Goal: Transaction & Acquisition: Purchase product/service

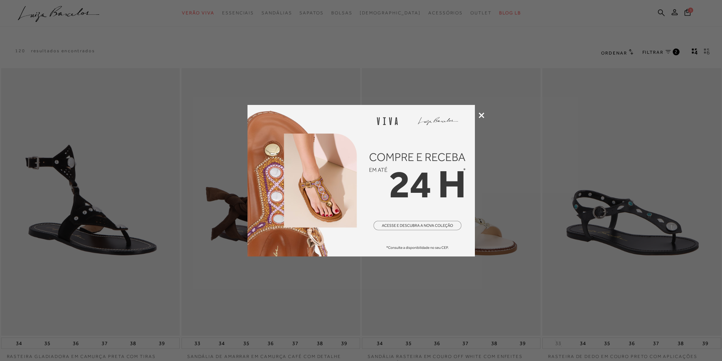
click at [479, 117] on icon at bounding box center [482, 116] width 6 height 6
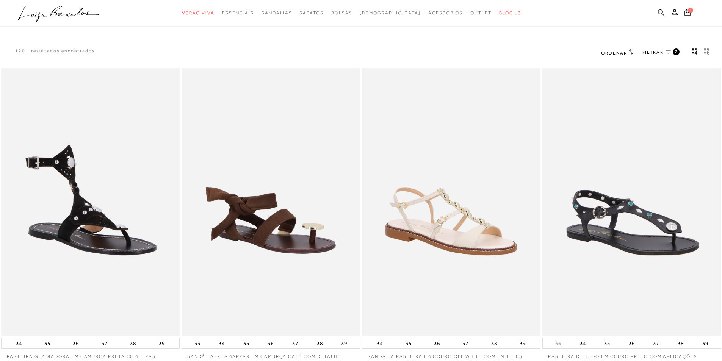
scroll to position [76, 0]
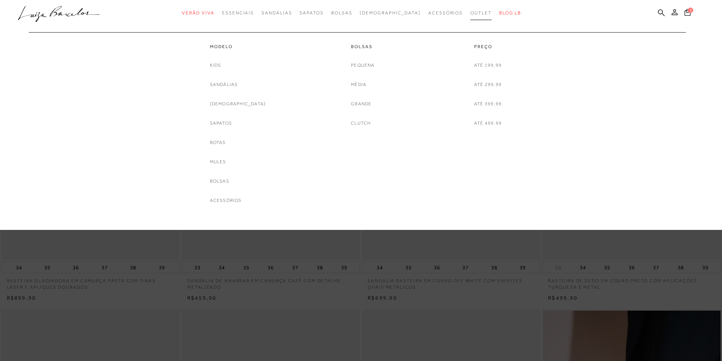
click at [470, 16] on link "Outlet" at bounding box center [480, 13] width 21 height 14
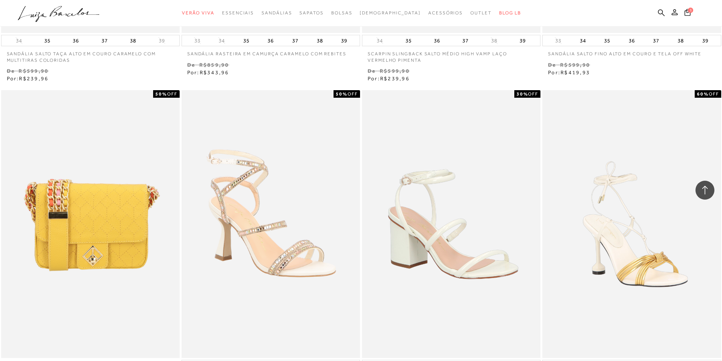
scroll to position [1781, 0]
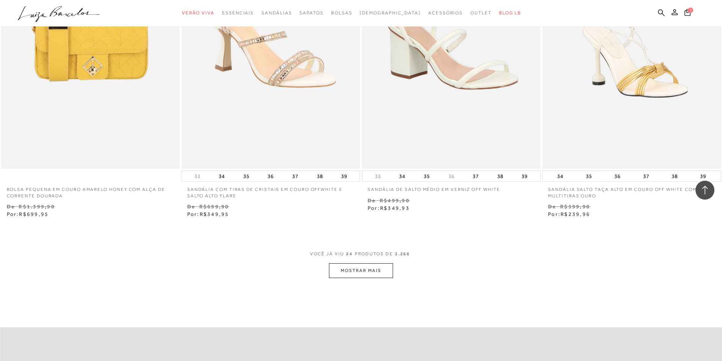
click at [385, 271] on button "MOSTRAR MAIS" at bounding box center [361, 270] width 64 height 15
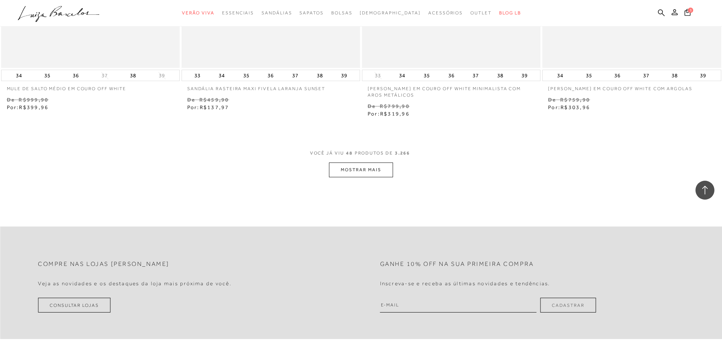
scroll to position [3959, 0]
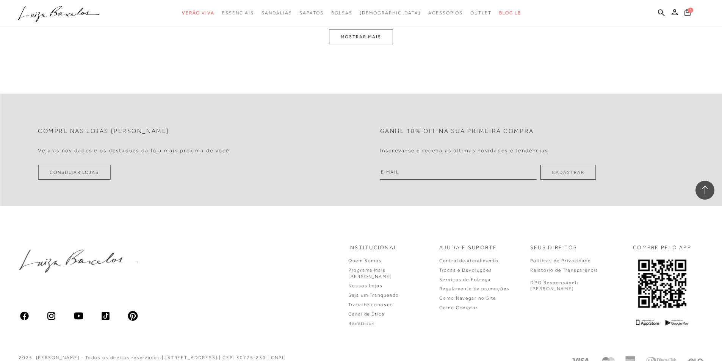
click at [368, 38] on button "MOSTRAR MAIS" at bounding box center [361, 37] width 64 height 15
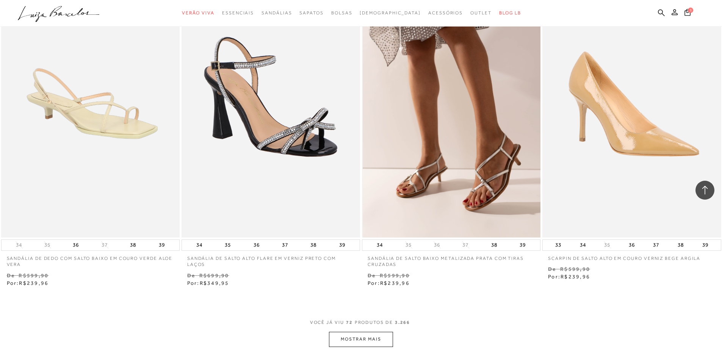
scroll to position [5581, 0]
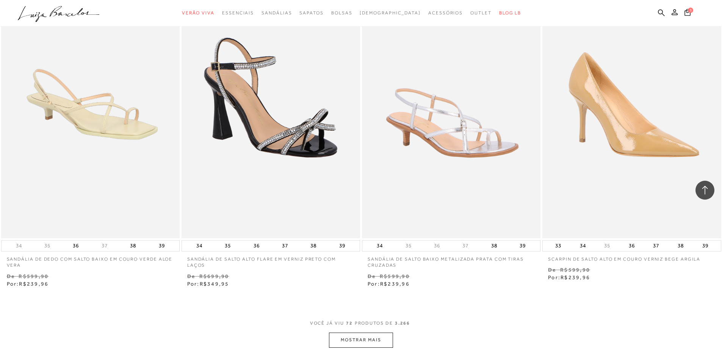
click at [383, 341] on button "MOSTRAR MAIS" at bounding box center [361, 340] width 64 height 15
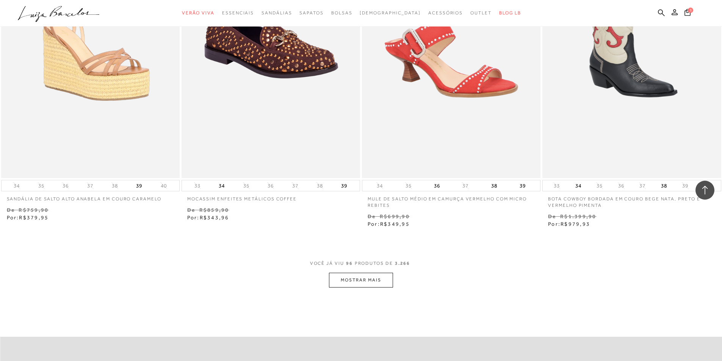
scroll to position [7665, 0]
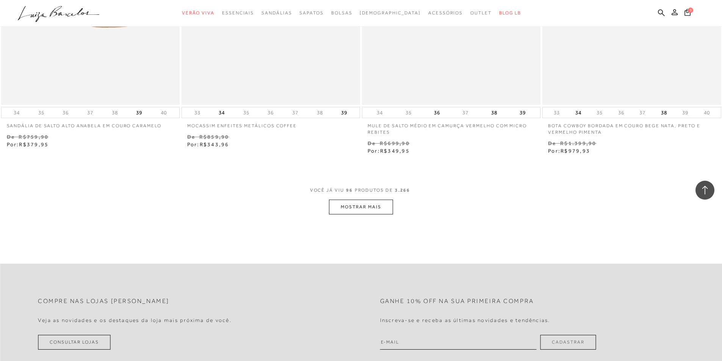
click at [361, 202] on button "MOSTRAR MAIS" at bounding box center [361, 207] width 64 height 15
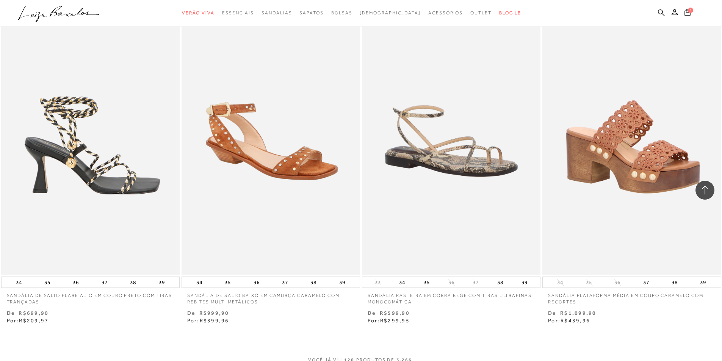
scroll to position [9598, 0]
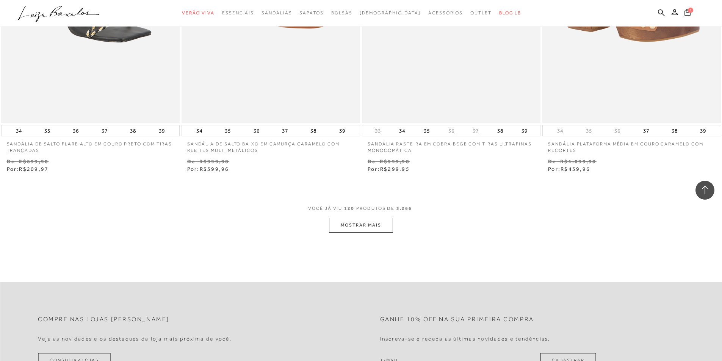
click at [351, 229] on button "MOSTRAR MAIS" at bounding box center [361, 225] width 64 height 15
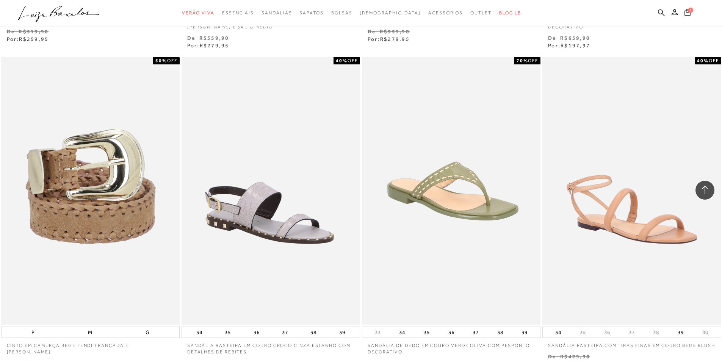
scroll to position [11568, 0]
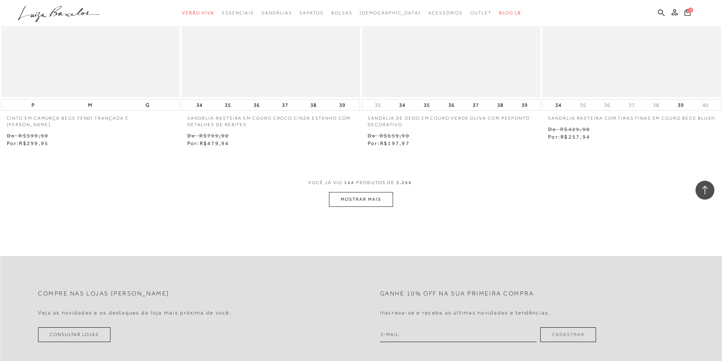
click at [364, 200] on button "MOSTRAR MAIS" at bounding box center [361, 199] width 64 height 15
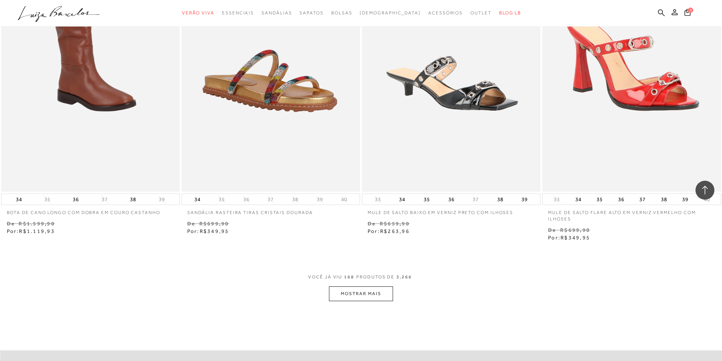
scroll to position [13425, 0]
click at [362, 290] on button "MOSTRAR MAIS" at bounding box center [361, 293] width 64 height 15
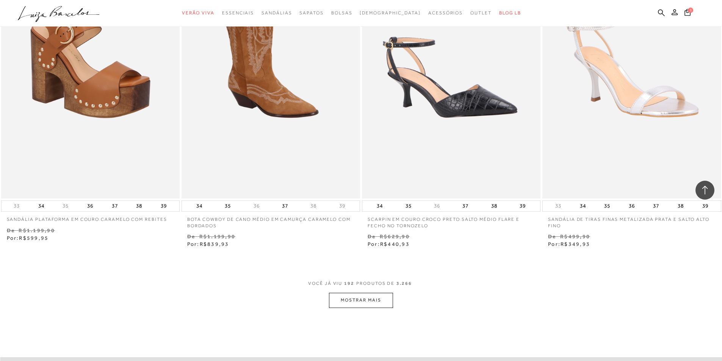
scroll to position [15471, 0]
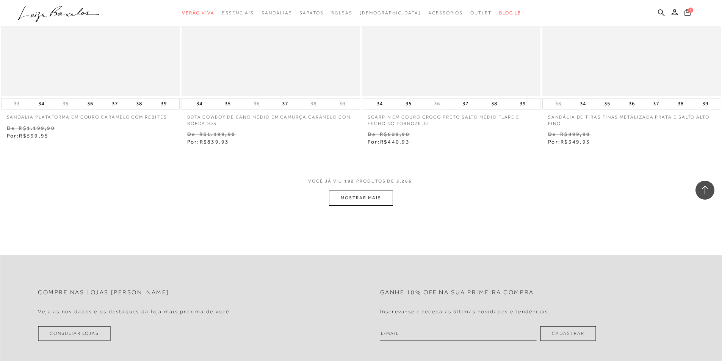
click at [343, 199] on button "MOSTRAR MAIS" at bounding box center [361, 198] width 64 height 15
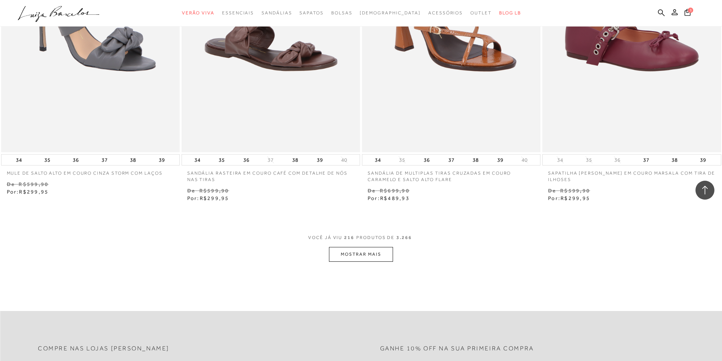
scroll to position [17480, 0]
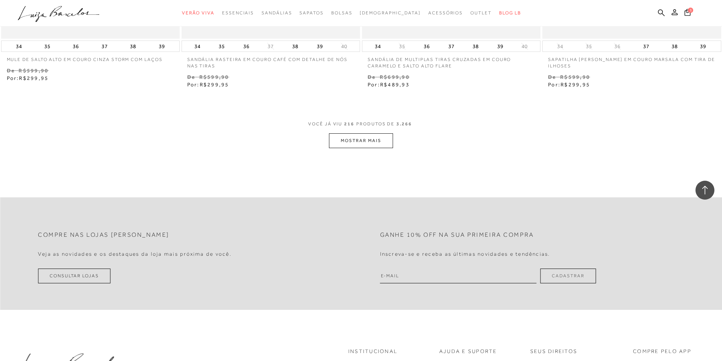
click at [361, 142] on button "MOSTRAR MAIS" at bounding box center [361, 140] width 64 height 15
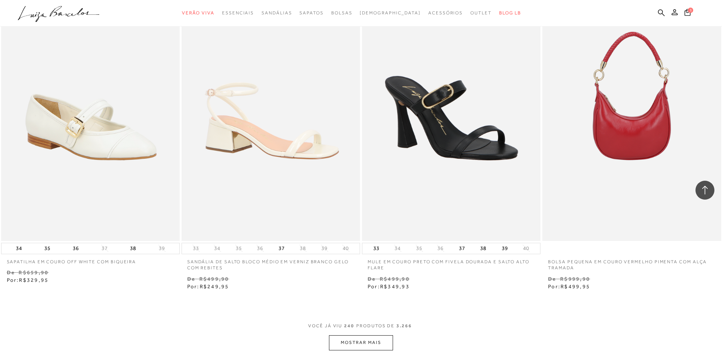
scroll to position [19336, 0]
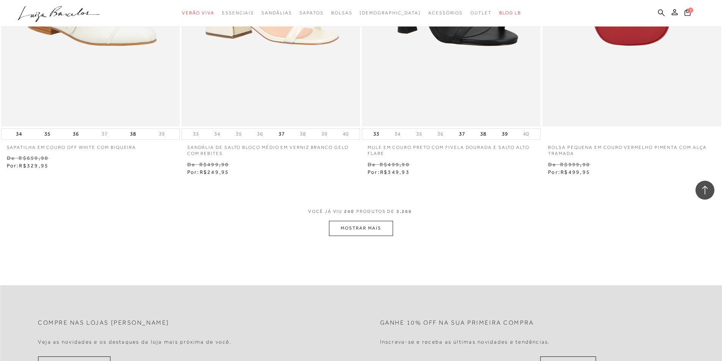
click at [371, 227] on button "MOSTRAR MAIS" at bounding box center [361, 228] width 64 height 15
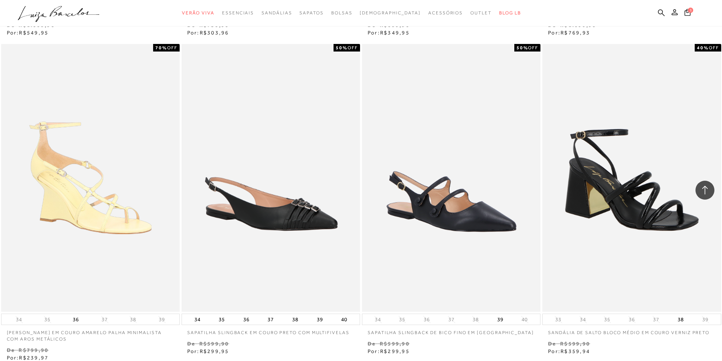
scroll to position [21193, 0]
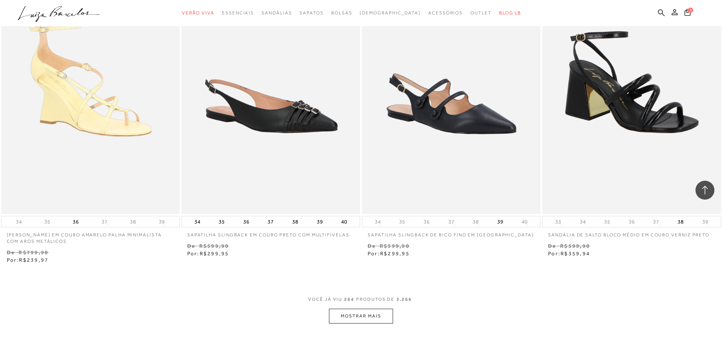
click at [382, 318] on button "MOSTRAR MAIS" at bounding box center [361, 316] width 64 height 15
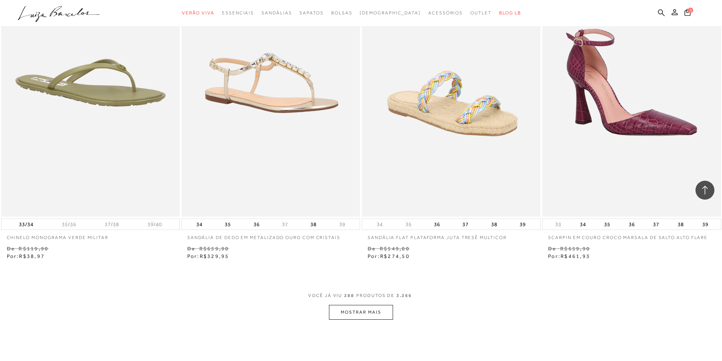
scroll to position [23239, 0]
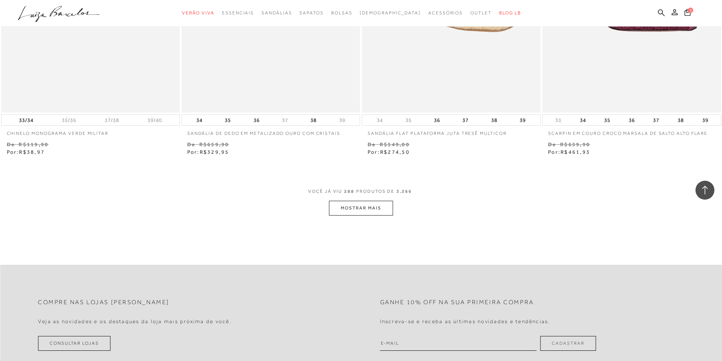
click at [352, 202] on button "MOSTRAR MAIS" at bounding box center [361, 208] width 64 height 15
click at [352, 207] on div "Loading..." at bounding box center [361, 180] width 722 height 361
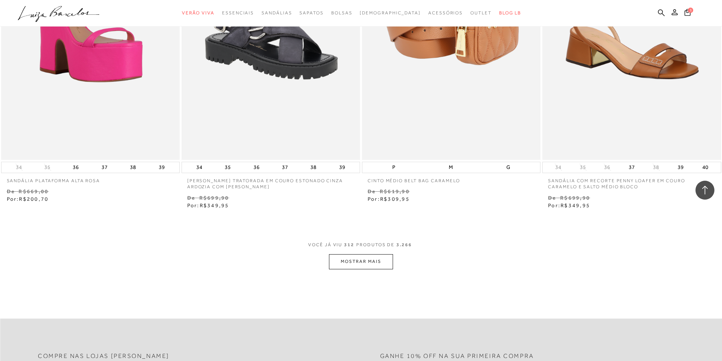
scroll to position [25134, 0]
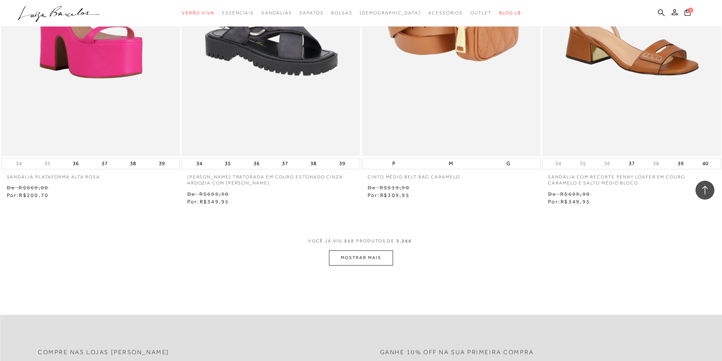
click at [369, 257] on button "MOSTRAR MAIS" at bounding box center [361, 257] width 64 height 15
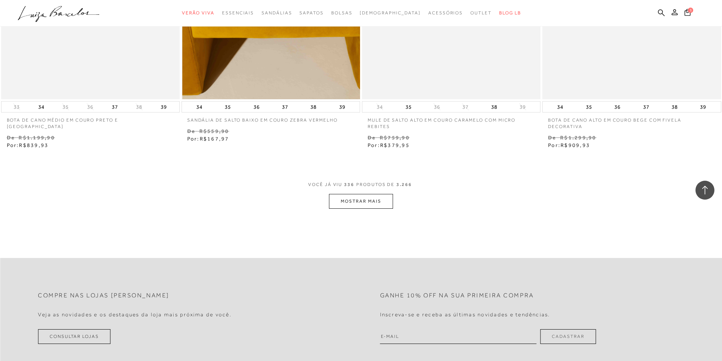
scroll to position [27142, 0]
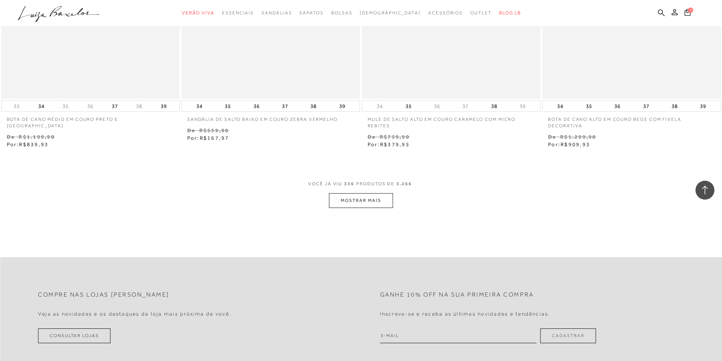
click at [357, 193] on button "MOSTRAR MAIS" at bounding box center [361, 200] width 64 height 15
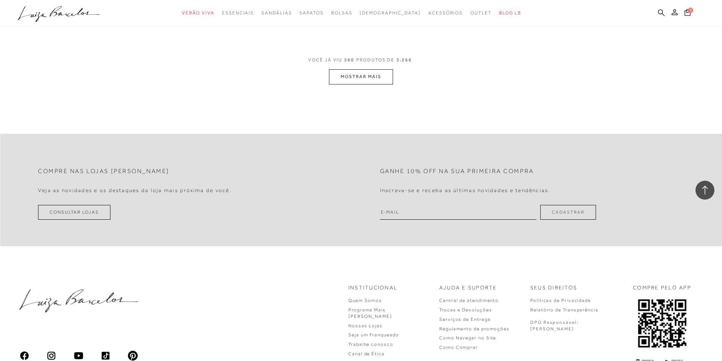
scroll to position [29259, 0]
